Goal: Information Seeking & Learning: Learn about a topic

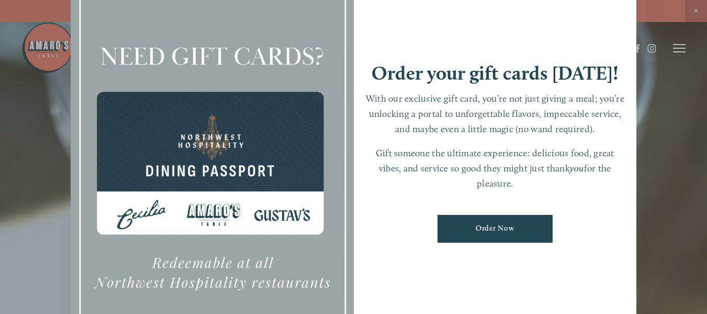
click at [660, 109] on div at bounding box center [353, 157] width 707 height 314
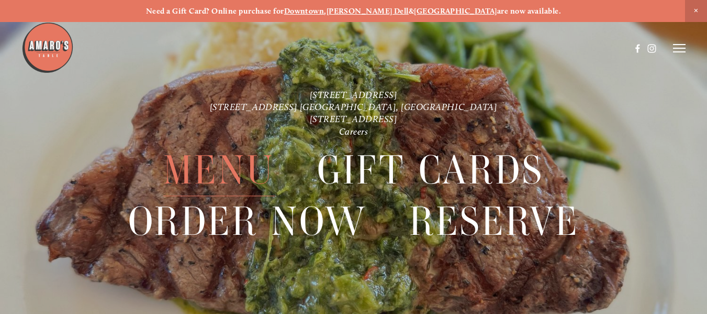
click at [198, 172] on span "Menu" at bounding box center [218, 169] width 111 height 51
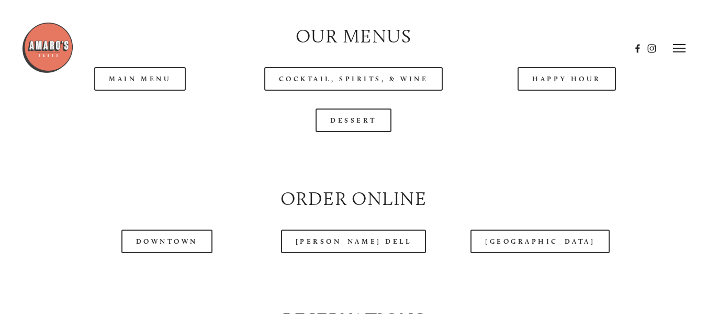
scroll to position [1026, 0]
click at [566, 82] on header "Menu Order Now Visit Gallery 0" at bounding box center [353, 48] width 665 height 96
click at [570, 94] on header "Menu Order Now Visit Gallery 0" at bounding box center [353, 48] width 665 height 96
click at [565, 81] on header "Menu Order Now Visit Gallery 0" at bounding box center [353, 48] width 665 height 96
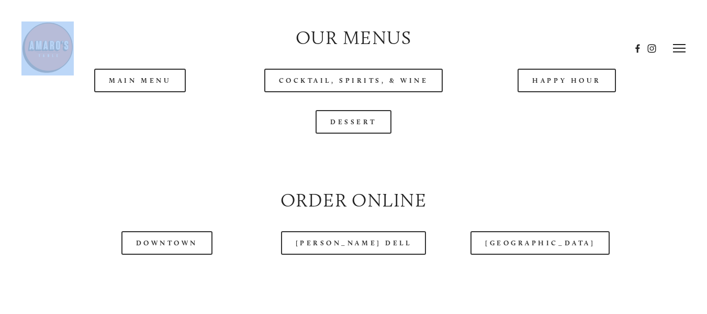
click at [565, 81] on header "Menu Order Now Visit Gallery 0" at bounding box center [353, 48] width 665 height 96
click at [521, 96] on header "Menu Order Now Visit Gallery 0" at bounding box center [353, 48] width 665 height 96
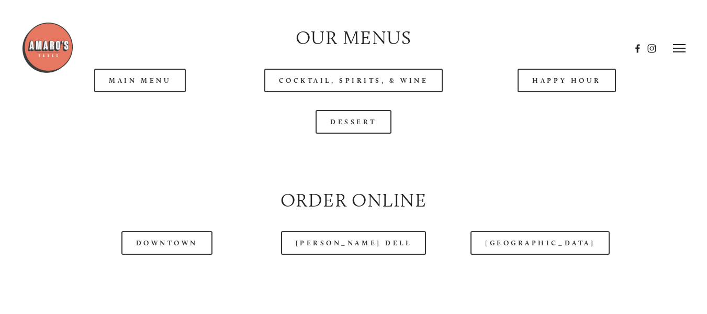
click at [536, 85] on header "Menu Order Now Visit Gallery 0" at bounding box center [353, 48] width 665 height 96
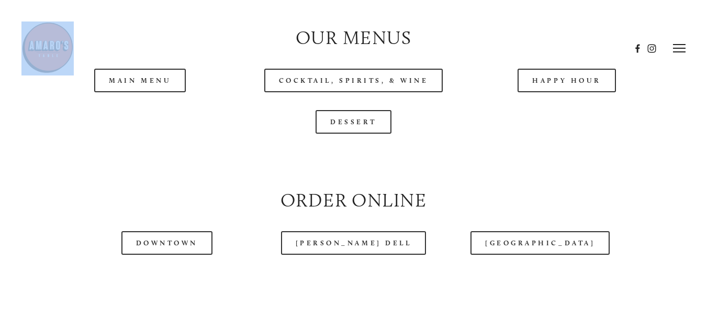
click at [536, 85] on header "Menu Order Now Visit Gallery 0" at bounding box center [353, 48] width 665 height 96
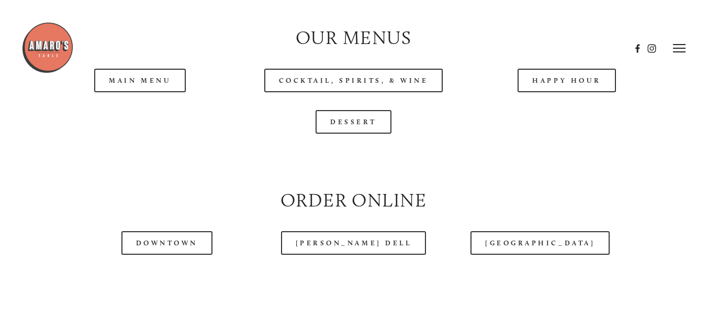
click at [677, 43] on icon at bounding box center [679, 47] width 13 height 9
click at [491, 48] on span "Menu" at bounding box center [496, 47] width 19 height 9
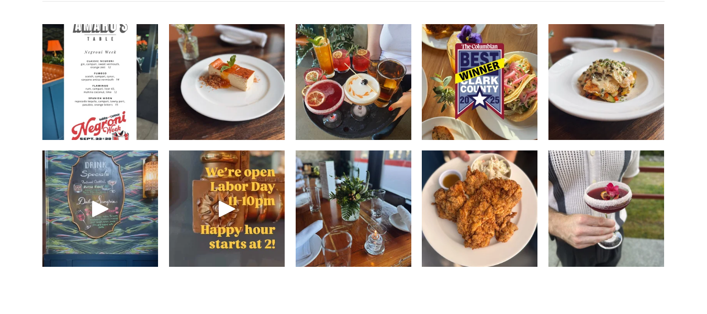
scroll to position [1480, 0]
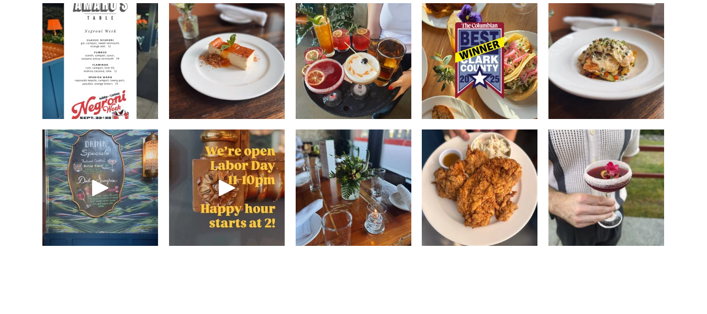
click at [98, 69] on header "Menu Order Now Visit Gallery 0" at bounding box center [353, 22] width 665 height 96
click at [255, 59] on header "Menu Order Now Visit Gallery 0" at bounding box center [353, 22] width 665 height 96
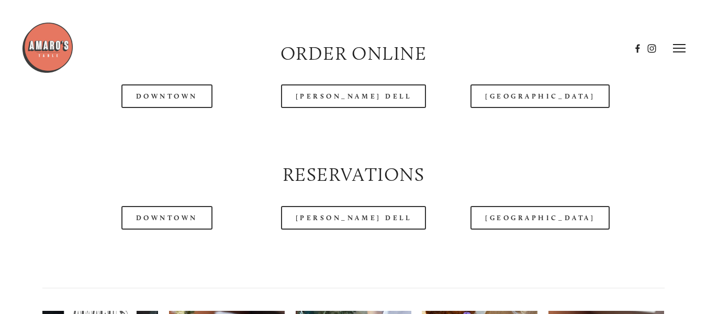
scroll to position [1159, 0]
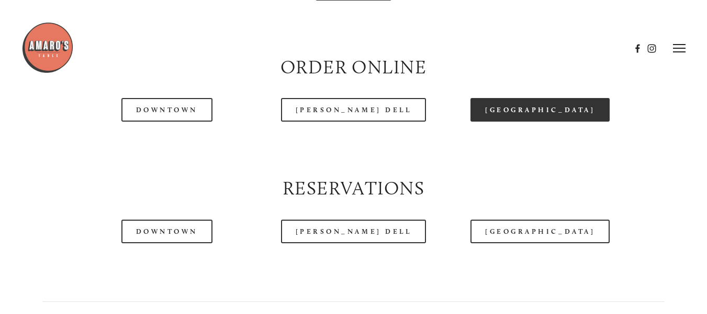
click at [519, 119] on link "[GEOGRAPHIC_DATA]" at bounding box center [540, 110] width 139 height 24
click at [518, 121] on link "[GEOGRAPHIC_DATA]" at bounding box center [540, 110] width 139 height 24
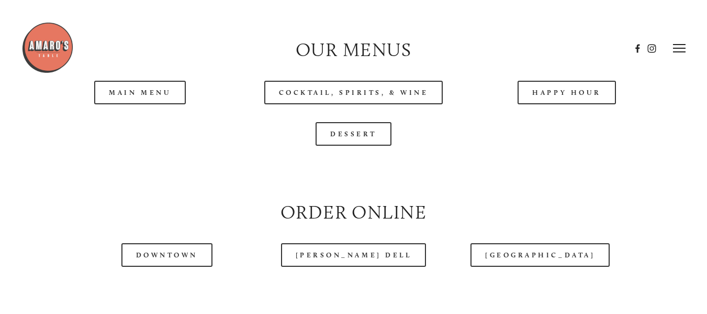
scroll to position [1002, 0]
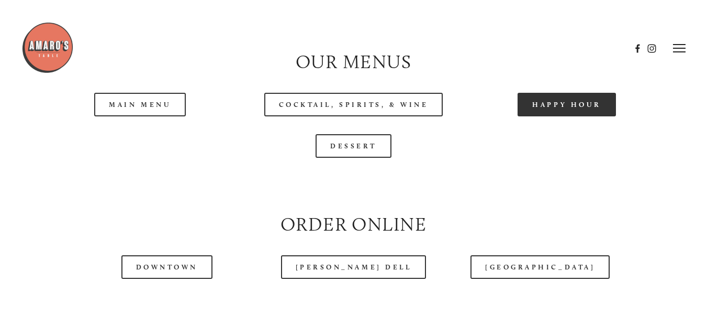
click at [546, 109] on link "Happy Hour" at bounding box center [567, 105] width 98 height 24
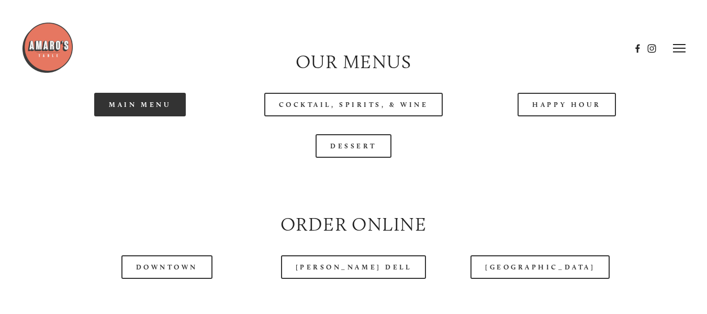
click at [150, 108] on link "Main Menu" at bounding box center [140, 105] width 92 height 24
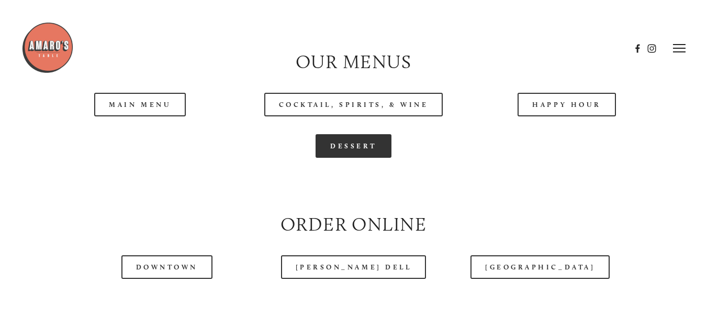
click at [345, 149] on link "Dessert" at bounding box center [354, 146] width 76 height 24
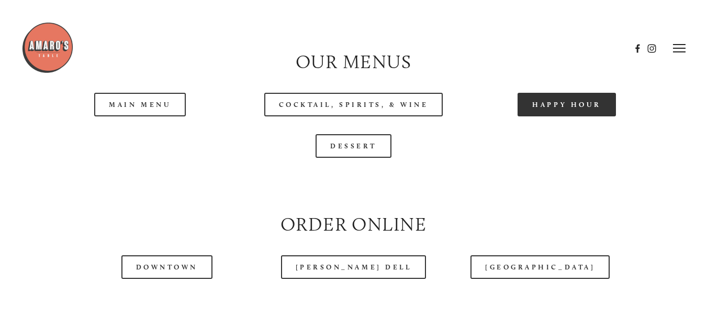
click at [555, 116] on link "Happy Hour" at bounding box center [567, 105] width 98 height 24
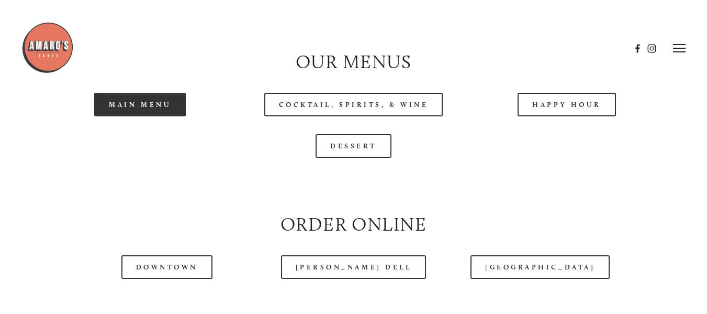
click at [141, 99] on link "Main Menu" at bounding box center [140, 105] width 92 height 24
